Goal: Task Accomplishment & Management: Manage account settings

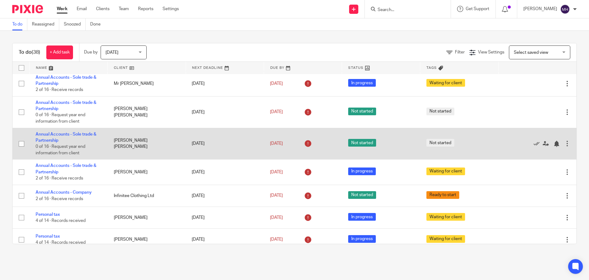
scroll to position [338, 0]
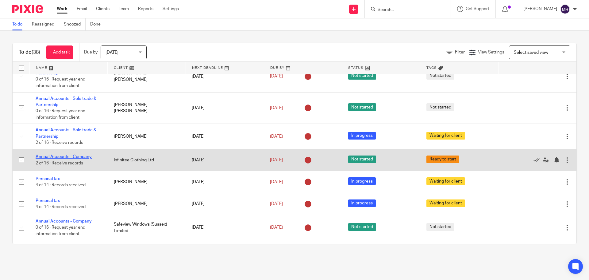
click at [60, 154] on link "Annual Accounts - Company" at bounding box center [64, 156] width 56 height 4
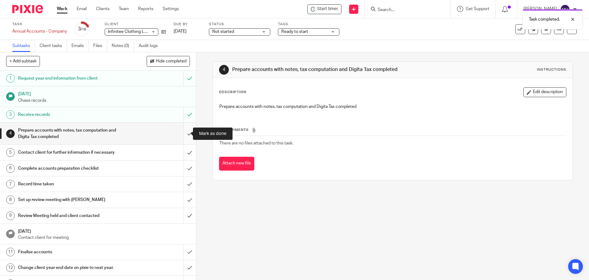
click at [184, 133] on input "submit" at bounding box center [98, 133] width 196 height 22
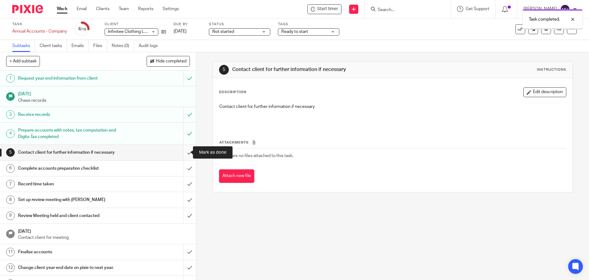
click at [182, 151] on input "submit" at bounding box center [98, 152] width 196 height 15
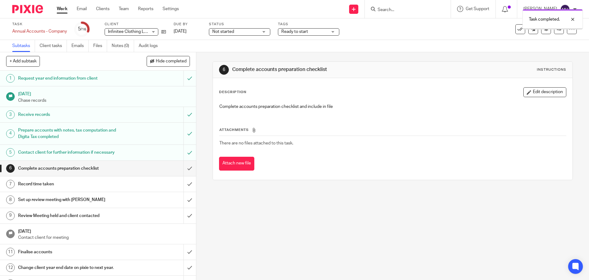
click at [301, 30] on span "Ready to start" at bounding box center [294, 31] width 27 height 4
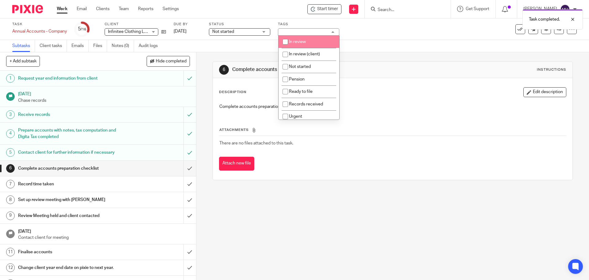
click at [305, 42] on span "In review" at bounding box center [297, 42] width 17 height 4
checkbox input "true"
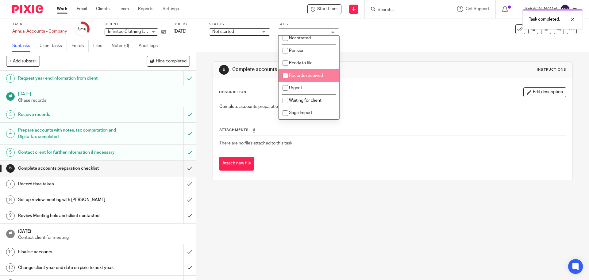
scroll to position [61, 0]
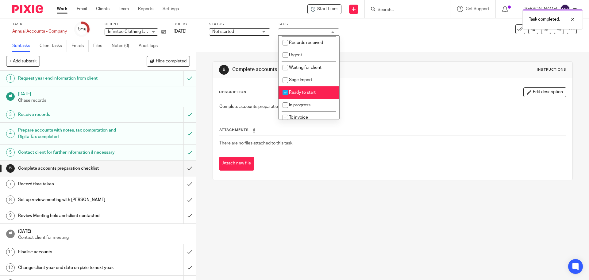
drag, startPoint x: 318, startPoint y: 91, endPoint x: 346, endPoint y: 85, distance: 28.5
click at [318, 92] on li "Ready to start" at bounding box center [309, 92] width 61 height 13
checkbox input "false"
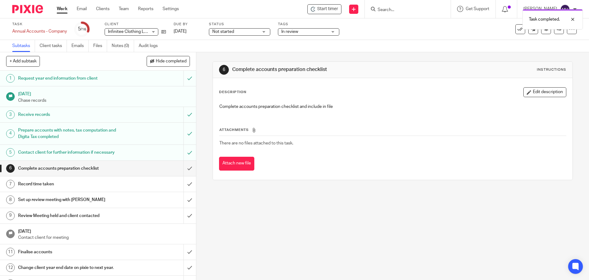
click at [364, 85] on div "Description Edit description Complete accounts preparation checklist and includ…" at bounding box center [392, 129] width 359 height 102
click at [180, 169] on input "submit" at bounding box center [98, 168] width 196 height 15
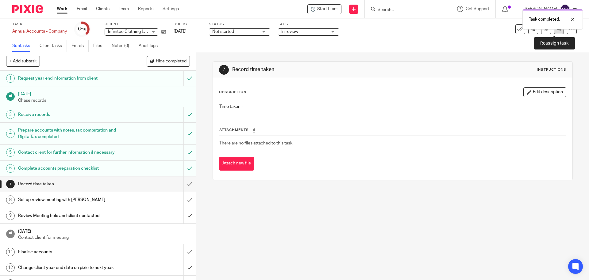
click at [554, 32] on link at bounding box center [559, 29] width 10 height 10
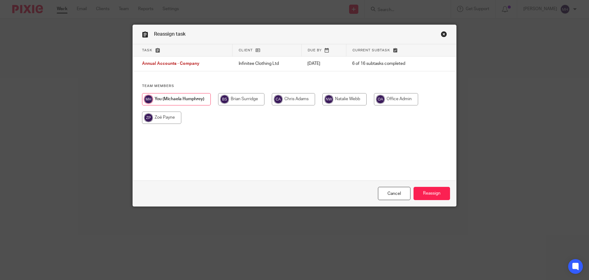
drag, startPoint x: 232, startPoint y: 98, endPoint x: 440, endPoint y: 195, distance: 229.5
click at [233, 98] on input "radio" at bounding box center [241, 99] width 46 height 12
radio input "true"
click at [432, 195] on input "Reassign" at bounding box center [432, 193] width 37 height 13
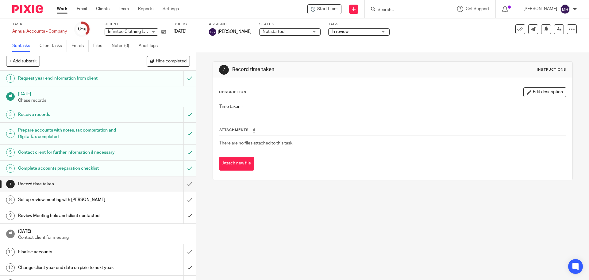
click at [65, 7] on link "Work" at bounding box center [62, 9] width 11 height 6
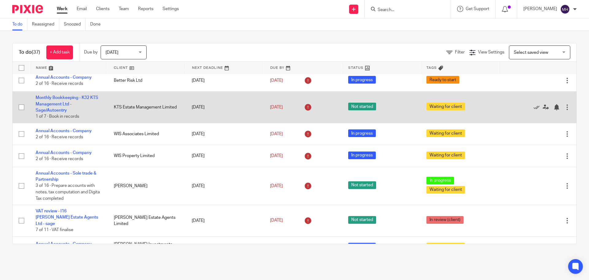
scroll to position [92, 0]
